Goal: Navigation & Orientation: Find specific page/section

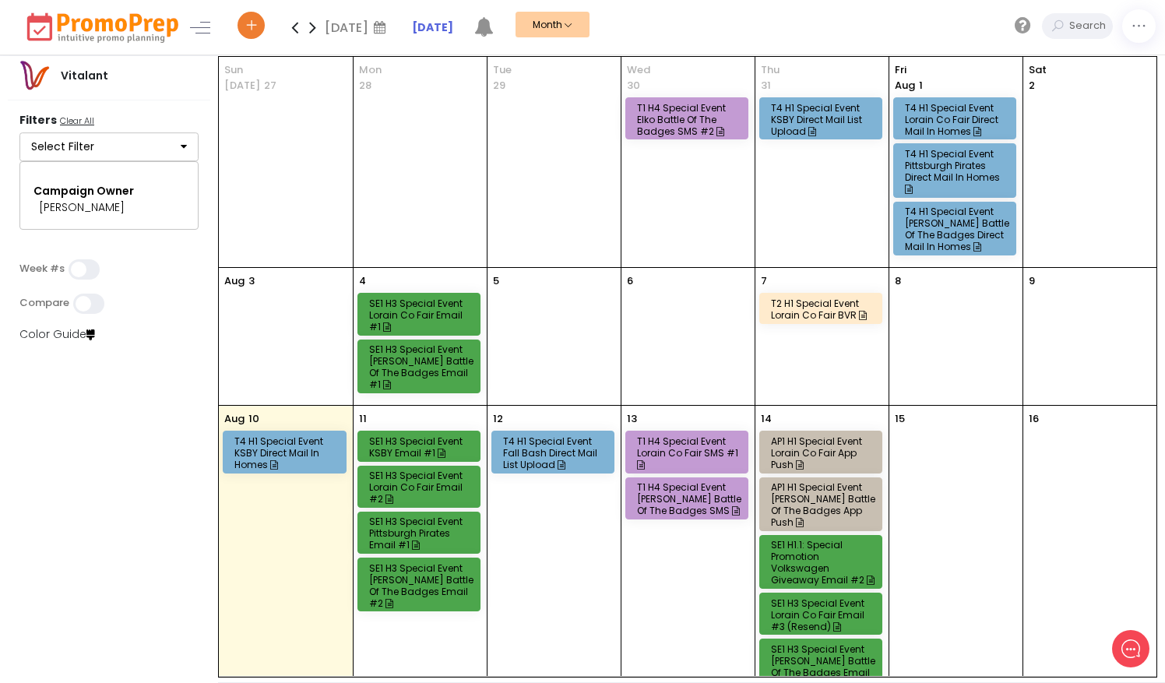
click at [492, 22] on icon at bounding box center [483, 26] width 19 height 19
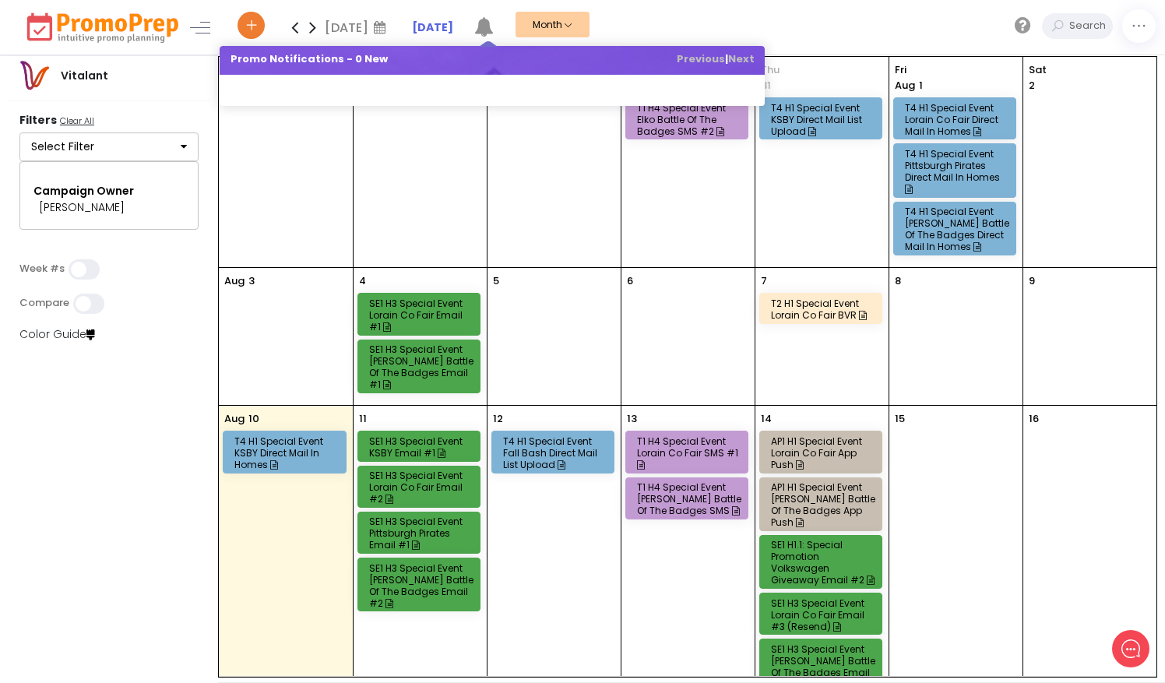
click at [494, 30] on icon at bounding box center [483, 26] width 19 height 19
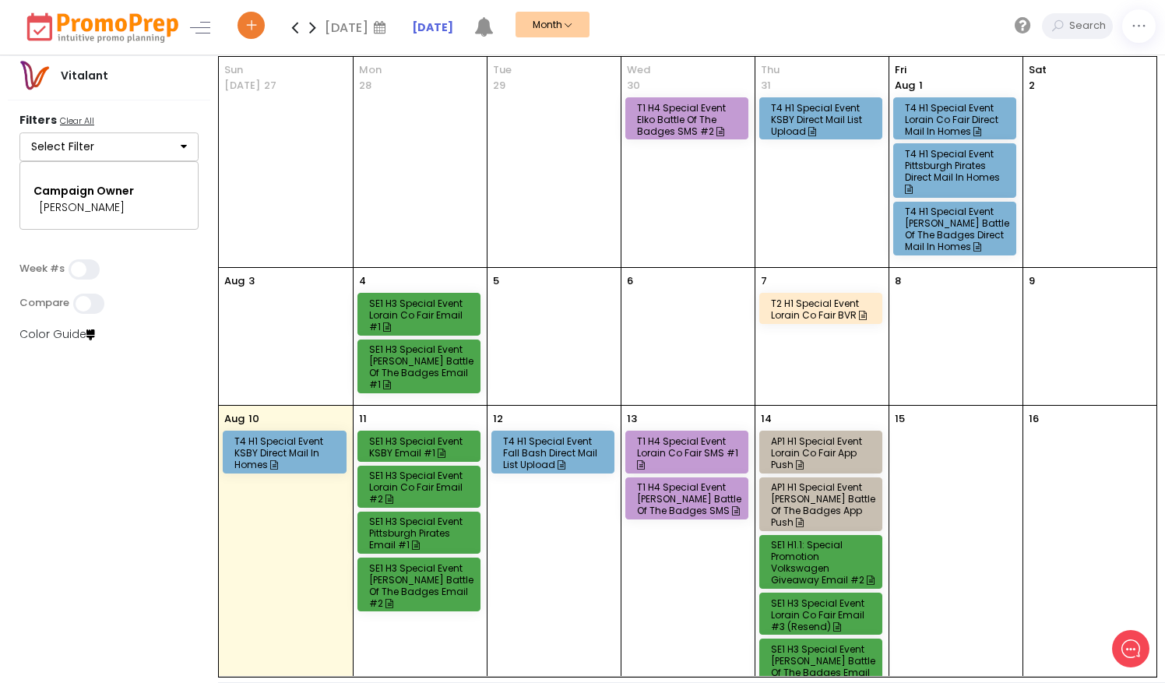
click at [494, 30] on icon at bounding box center [483, 26] width 19 height 19
